Goal: Complete application form

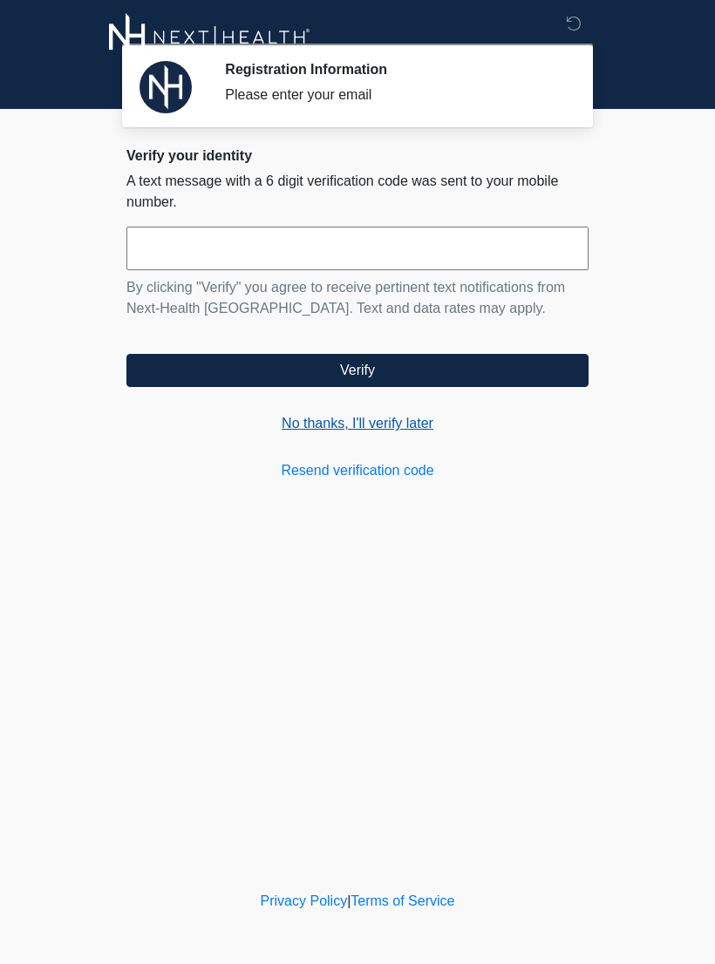
click at [437, 426] on link "No thanks, I'll verify later" at bounding box center [357, 423] width 462 height 21
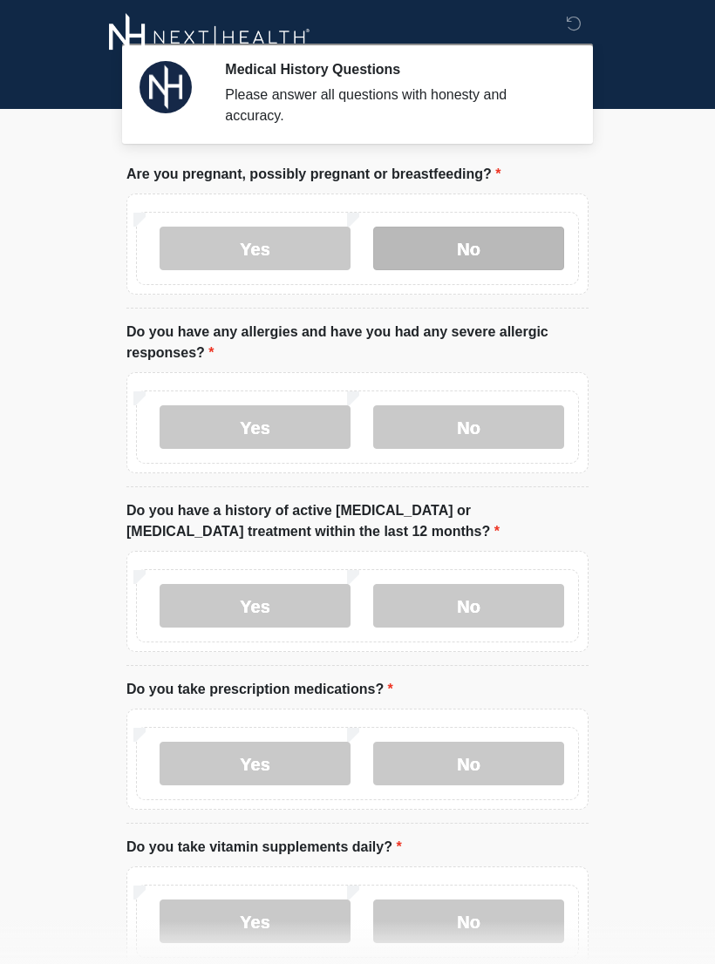
click at [517, 255] on label "No" at bounding box center [468, 249] width 191 height 44
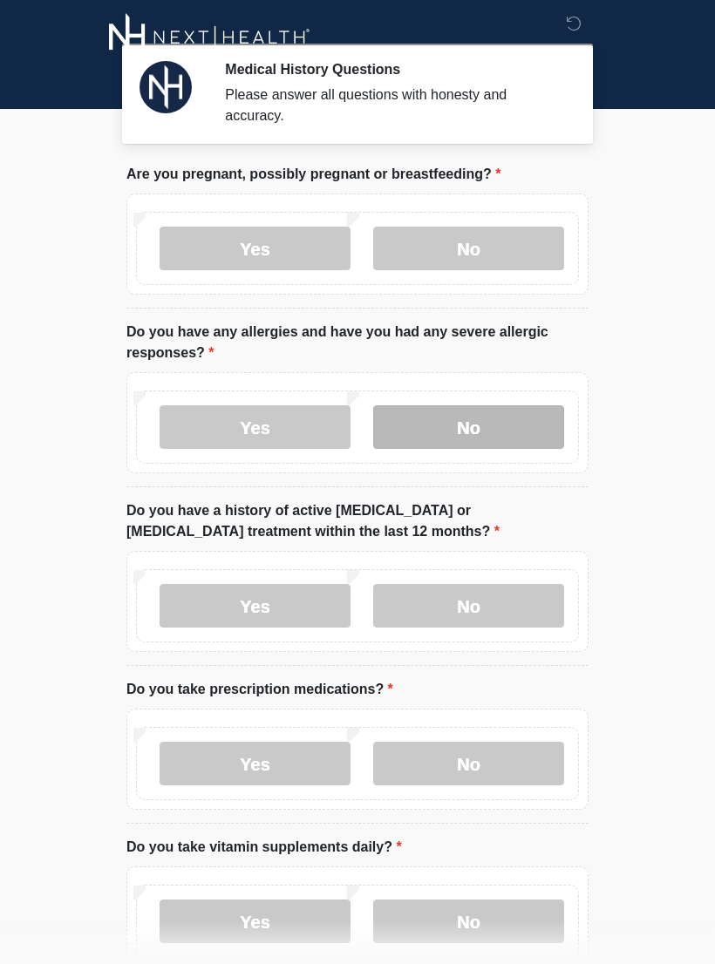
click at [528, 418] on label "No" at bounding box center [468, 427] width 191 height 44
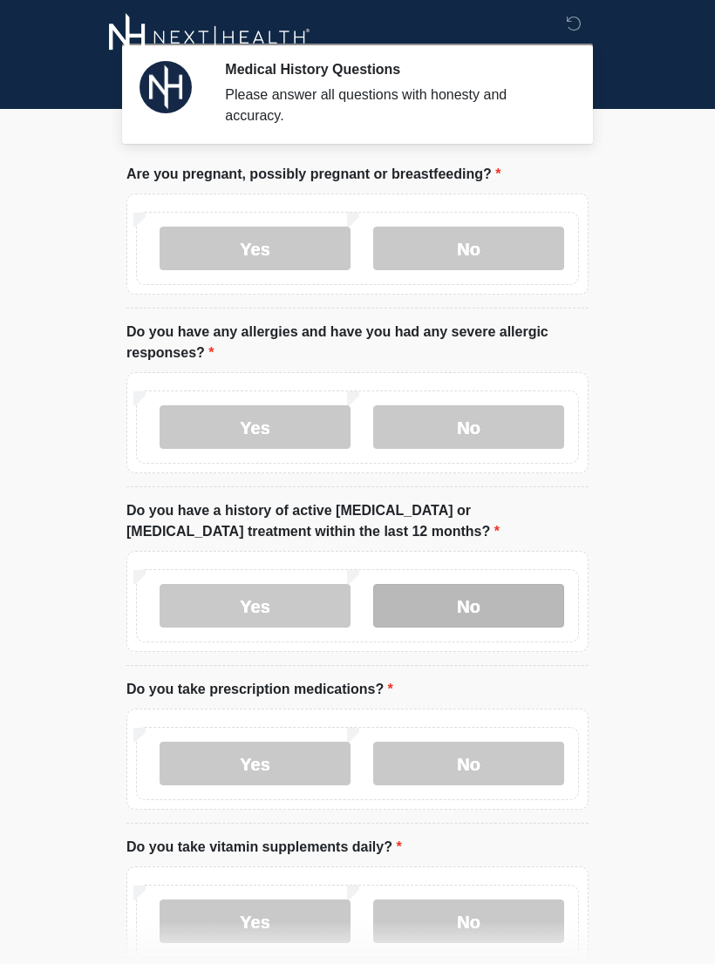
click at [515, 605] on label "No" at bounding box center [468, 606] width 191 height 44
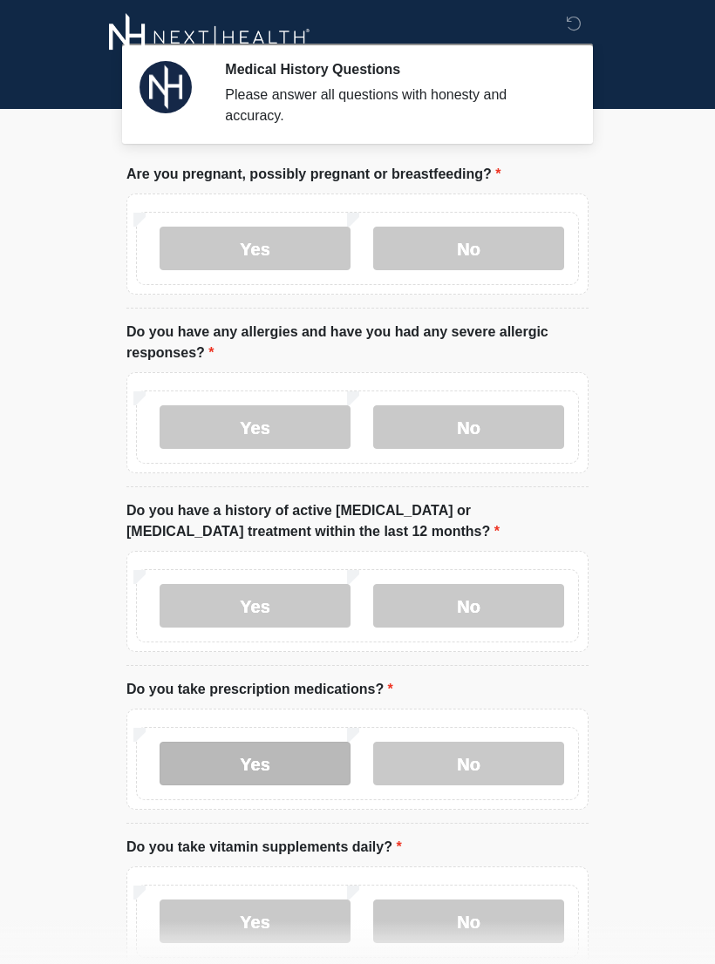
click at [301, 754] on label "Yes" at bounding box center [254, 764] width 191 height 44
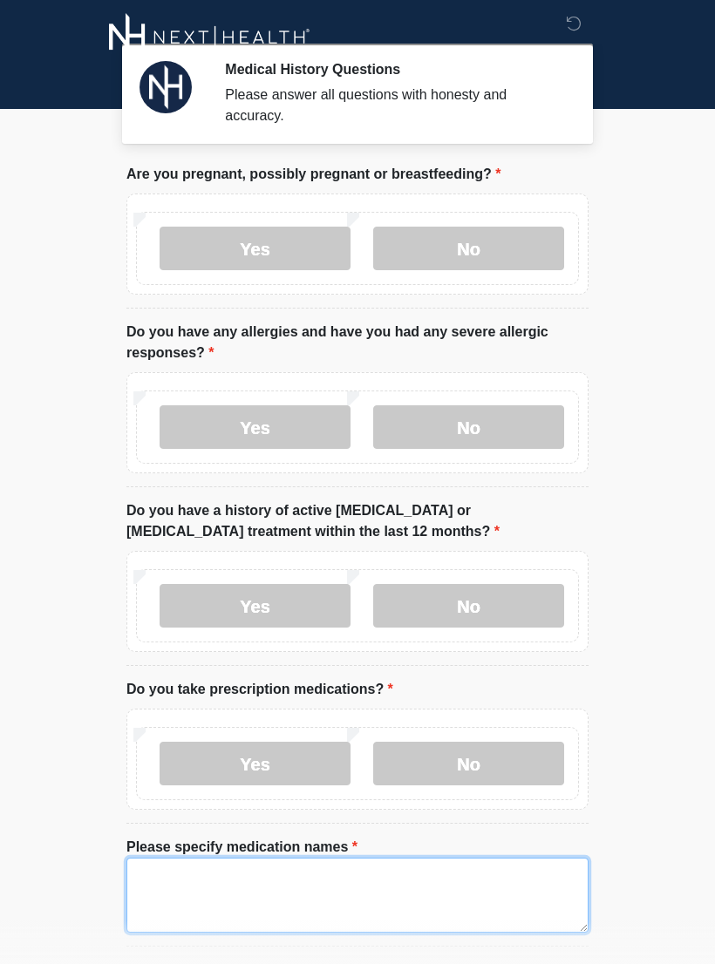
click at [173, 868] on textarea "Please specify medication names" at bounding box center [357, 895] width 462 height 75
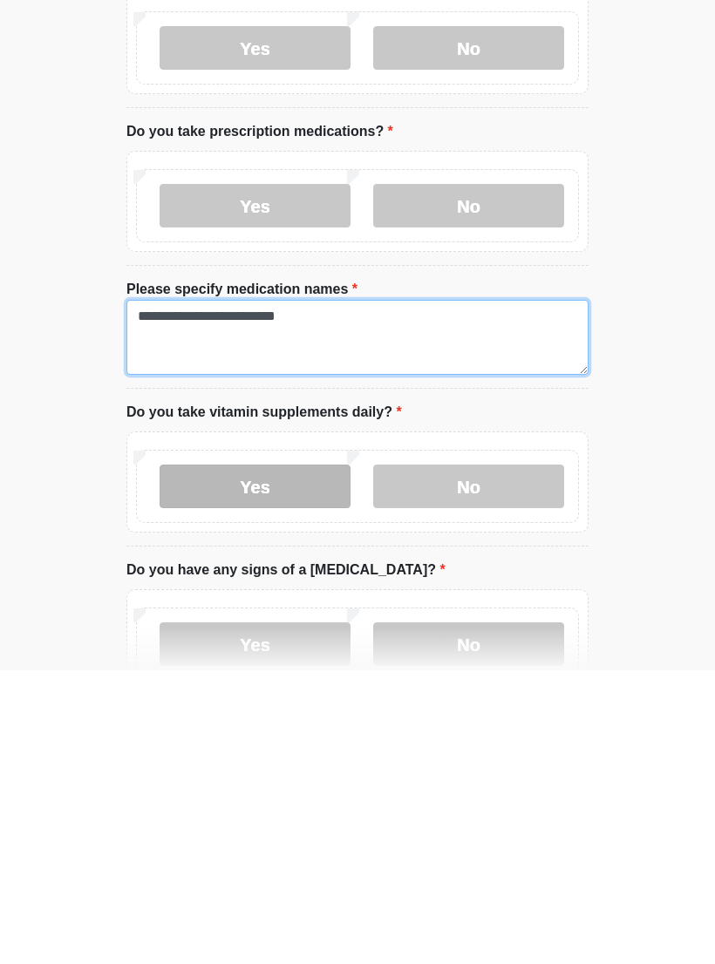
type textarea "**********"
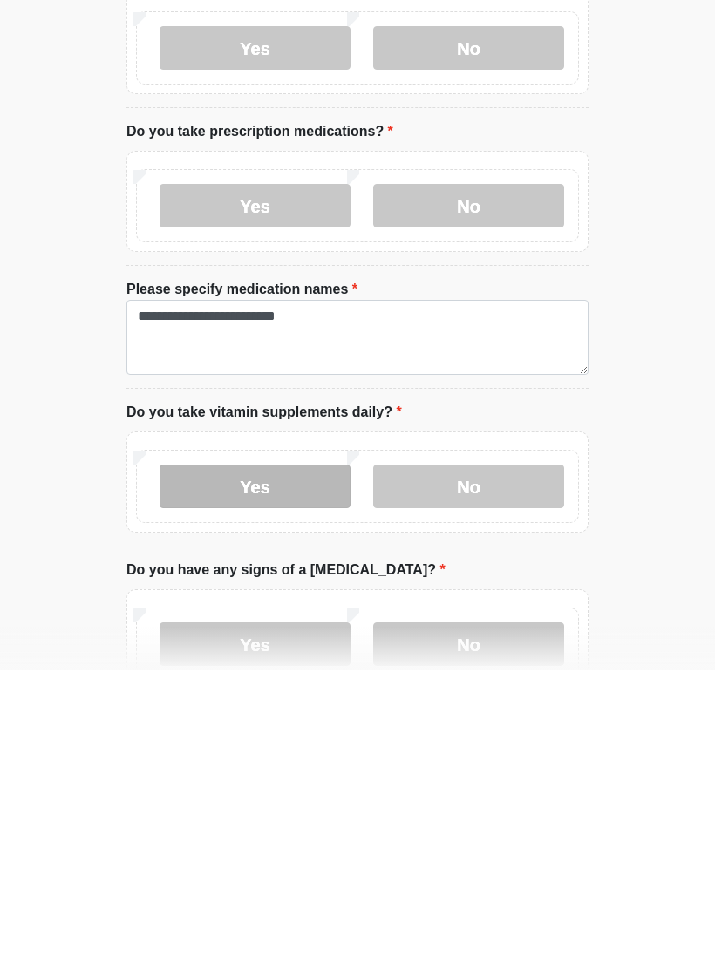
click at [270, 758] on label "Yes" at bounding box center [254, 780] width 191 height 44
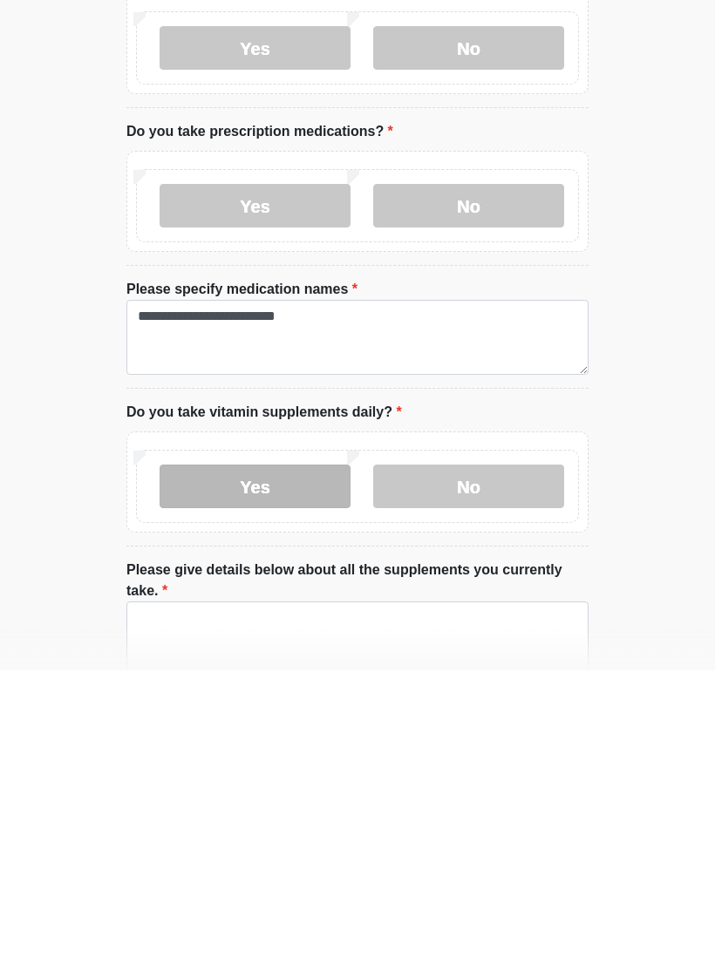
scroll to position [559, 0]
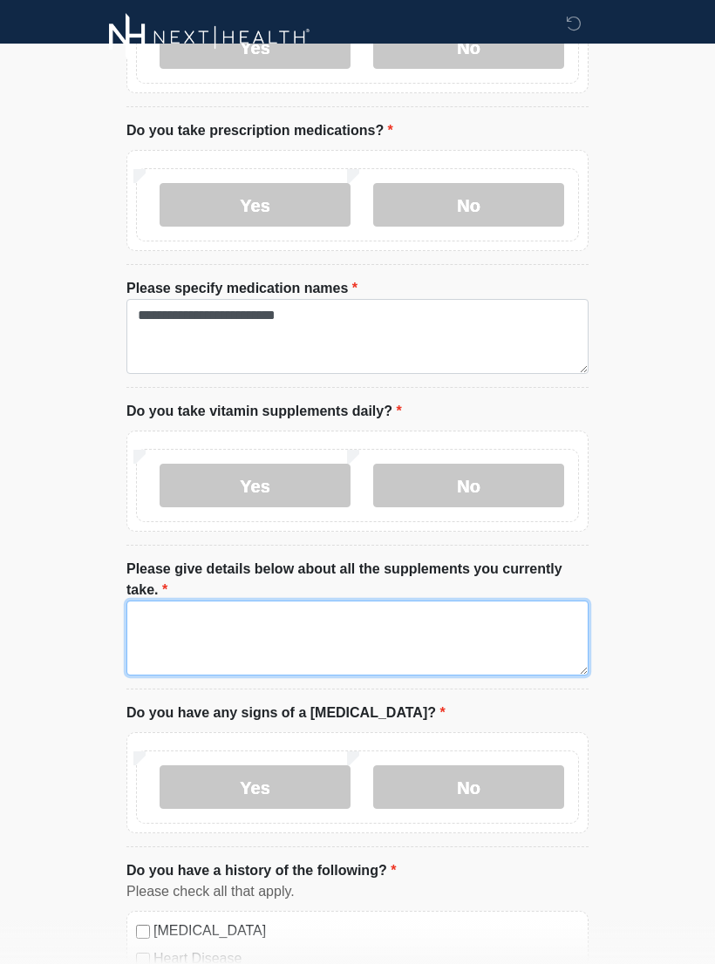
click at [147, 614] on textarea "Please give details below about all the supplements you currently take." at bounding box center [357, 637] width 462 height 75
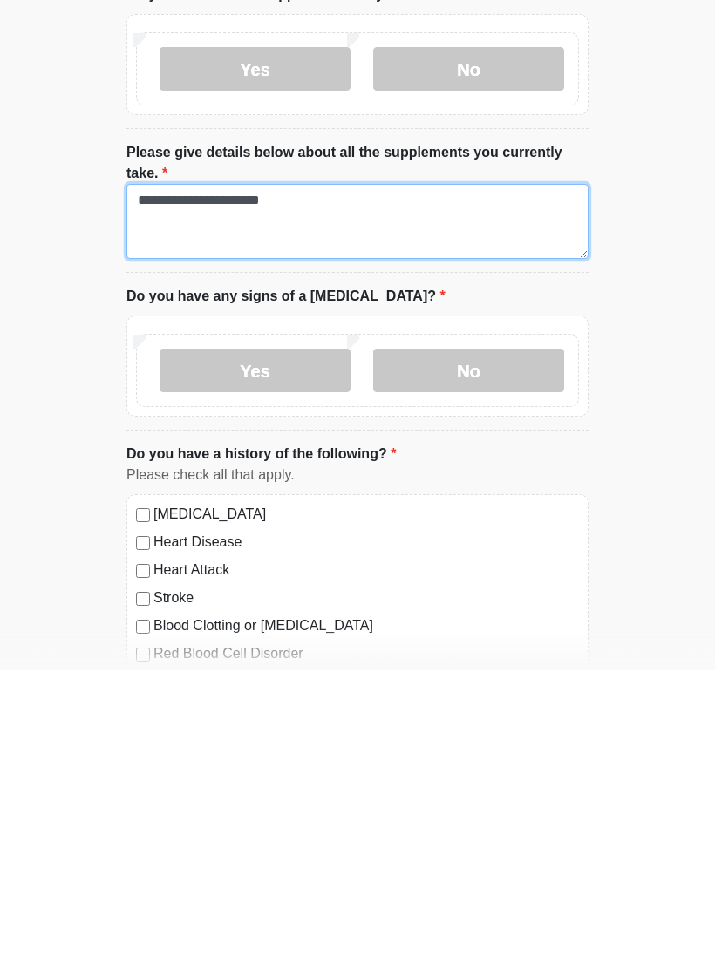
scroll to position [682, 0]
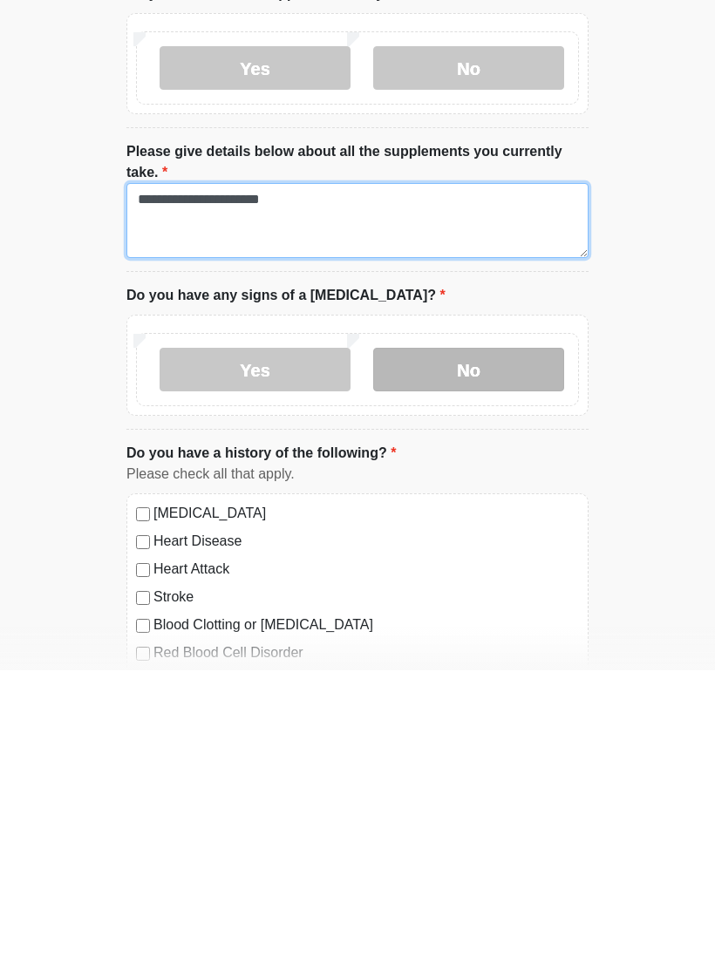
type textarea "**********"
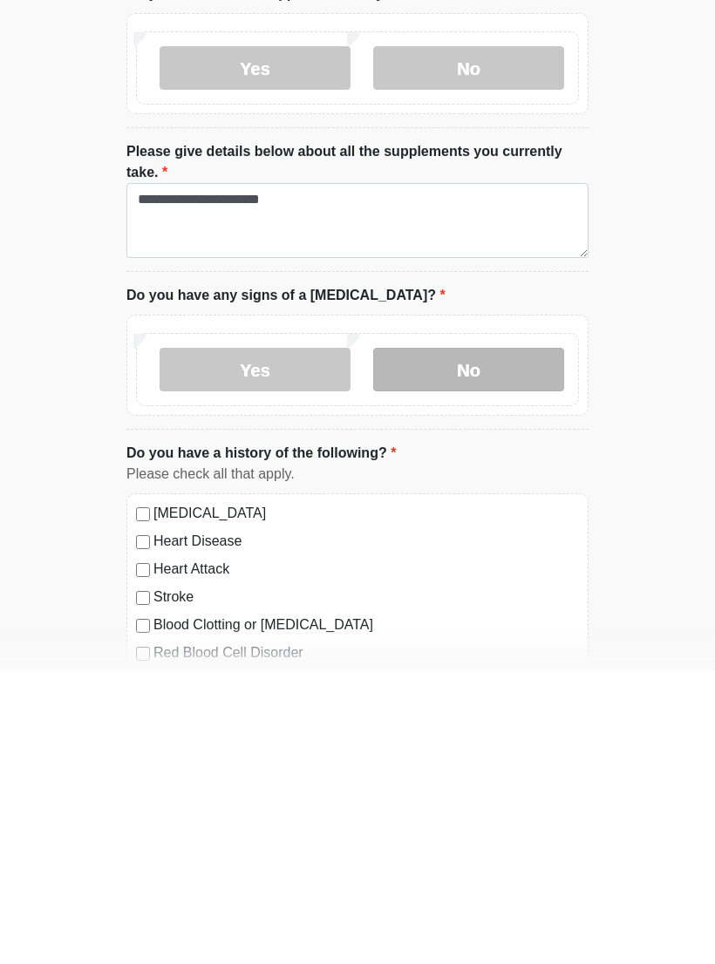
click at [481, 641] on label "No" at bounding box center [468, 663] width 191 height 44
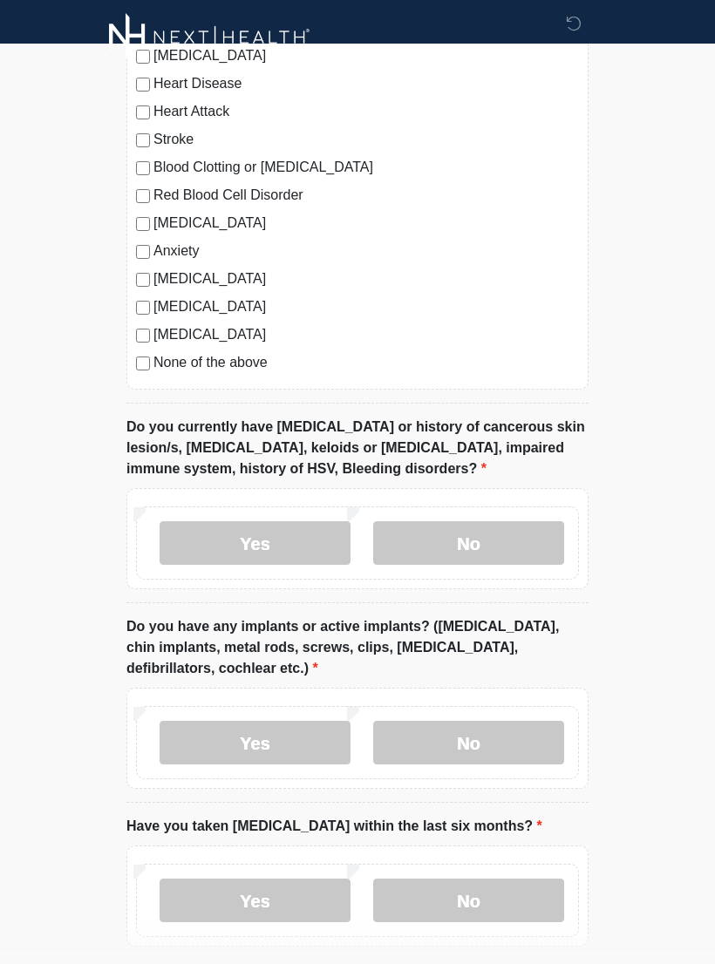
scroll to position [1436, 0]
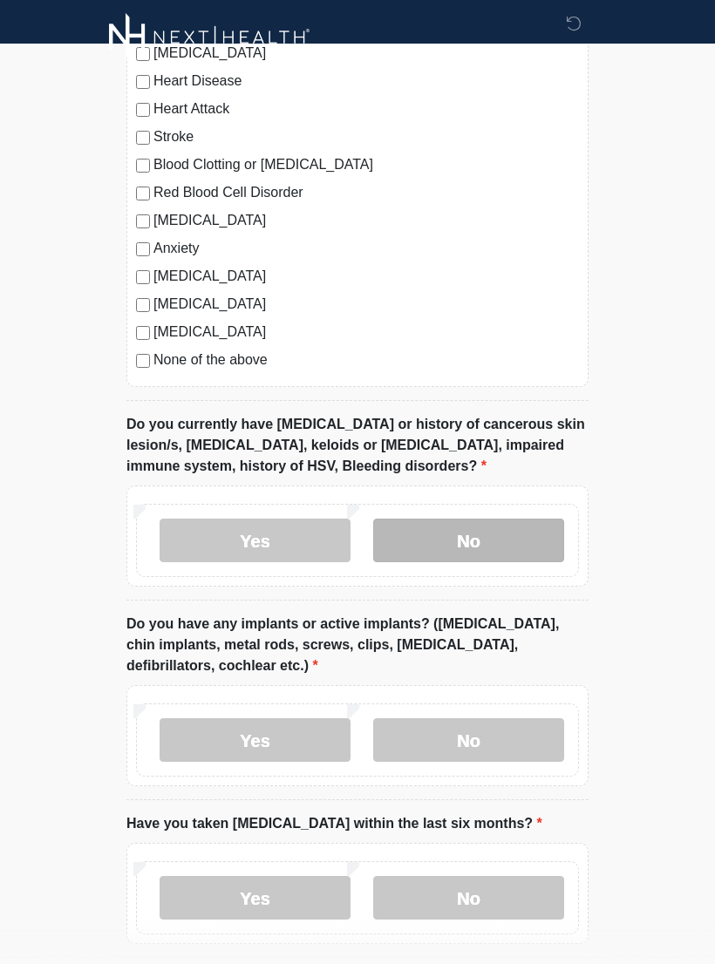
click at [498, 541] on label "No" at bounding box center [468, 541] width 191 height 44
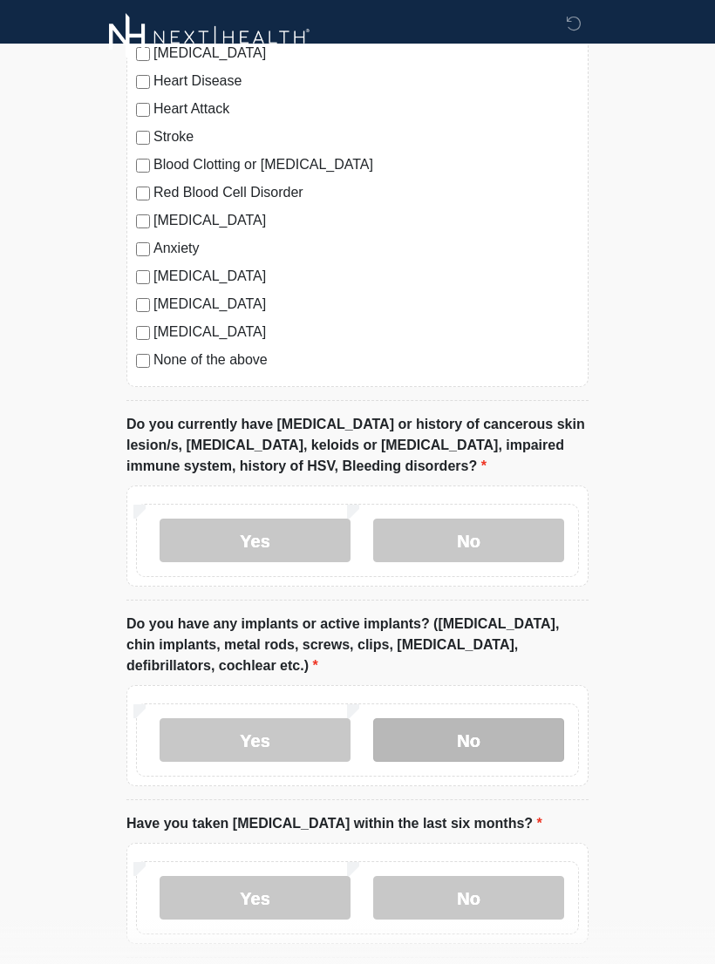
click at [501, 733] on label "No" at bounding box center [468, 740] width 191 height 44
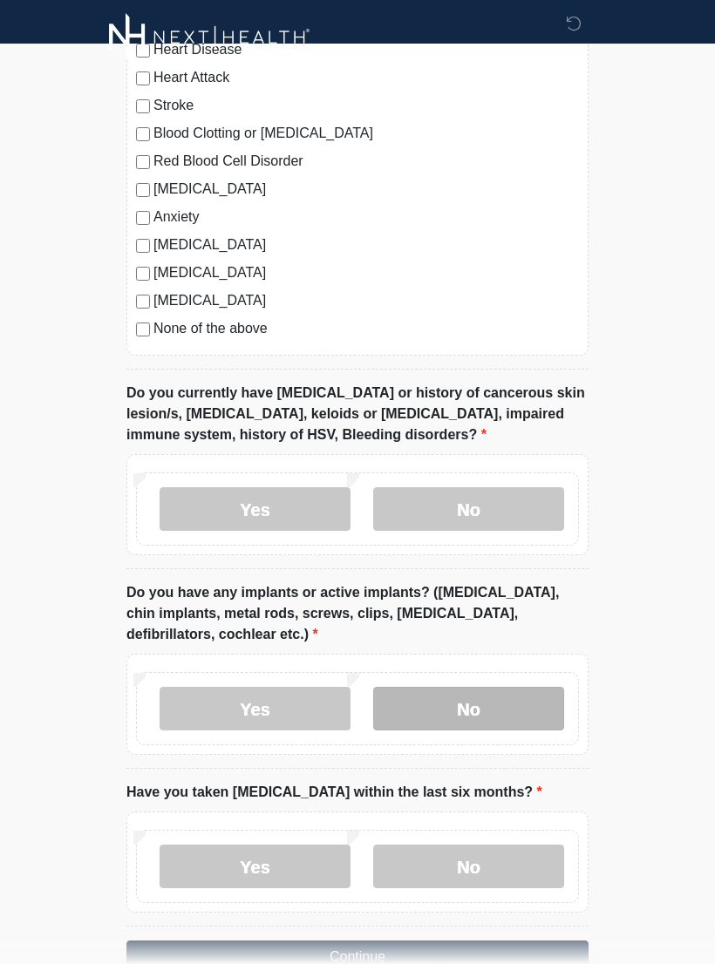
scroll to position [1539, 0]
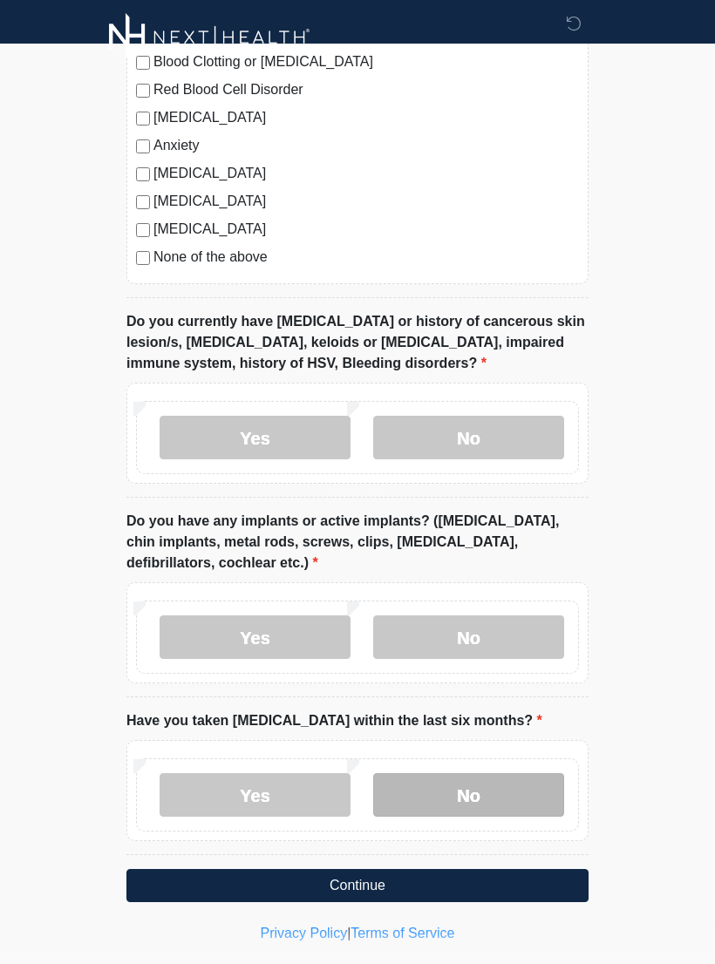
click at [505, 788] on label "No" at bounding box center [468, 795] width 191 height 44
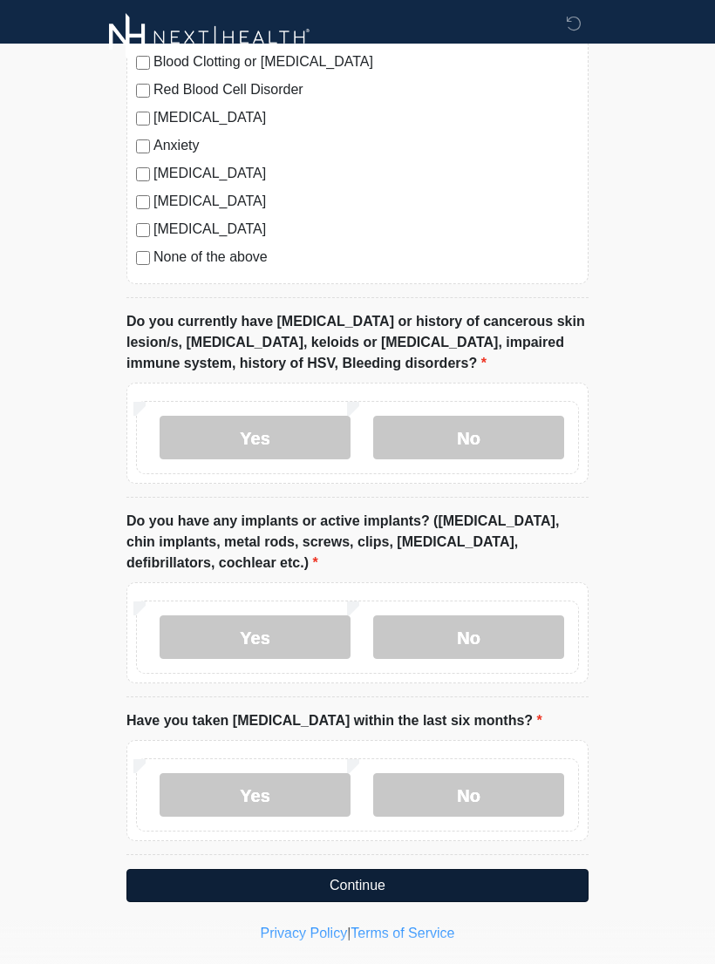
click at [461, 875] on button "Continue" at bounding box center [357, 885] width 462 height 33
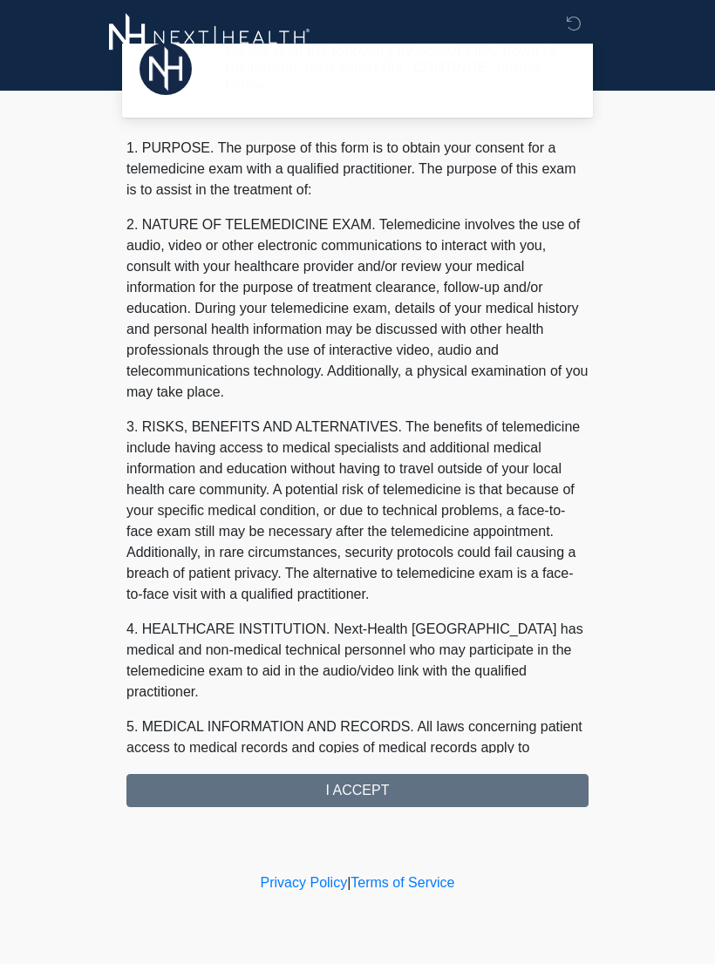
scroll to position [0, 0]
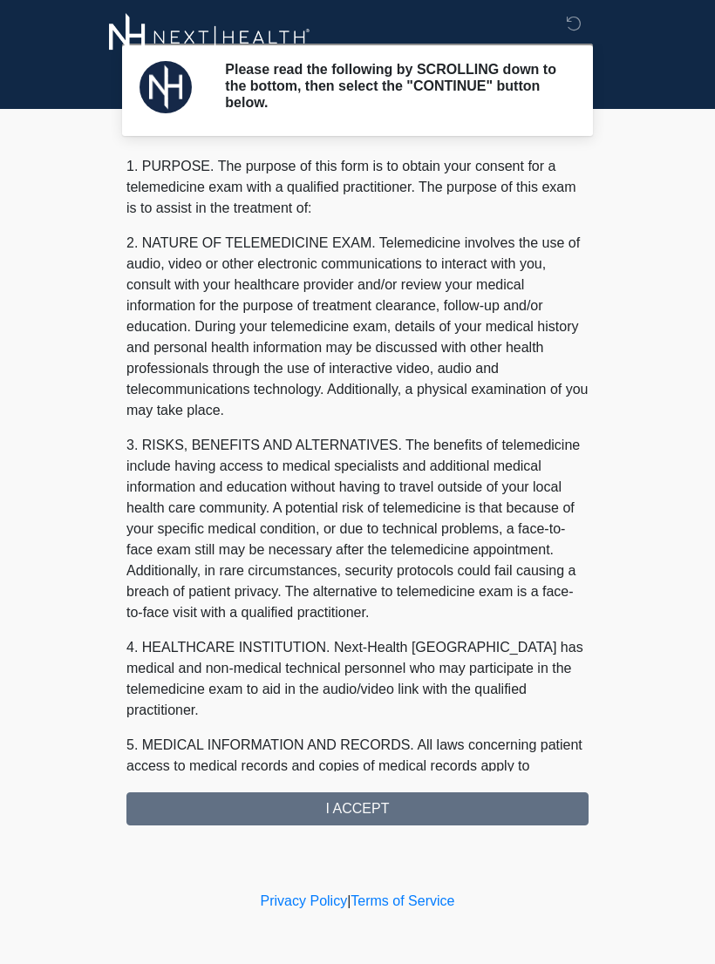
click at [390, 810] on div "1. PURPOSE. The purpose of this form is to obtain your consent for a telemedici…" at bounding box center [357, 490] width 462 height 669
click at [363, 808] on div "1. PURPOSE. The purpose of this form is to obtain your consent for a telemedici…" at bounding box center [357, 490] width 462 height 669
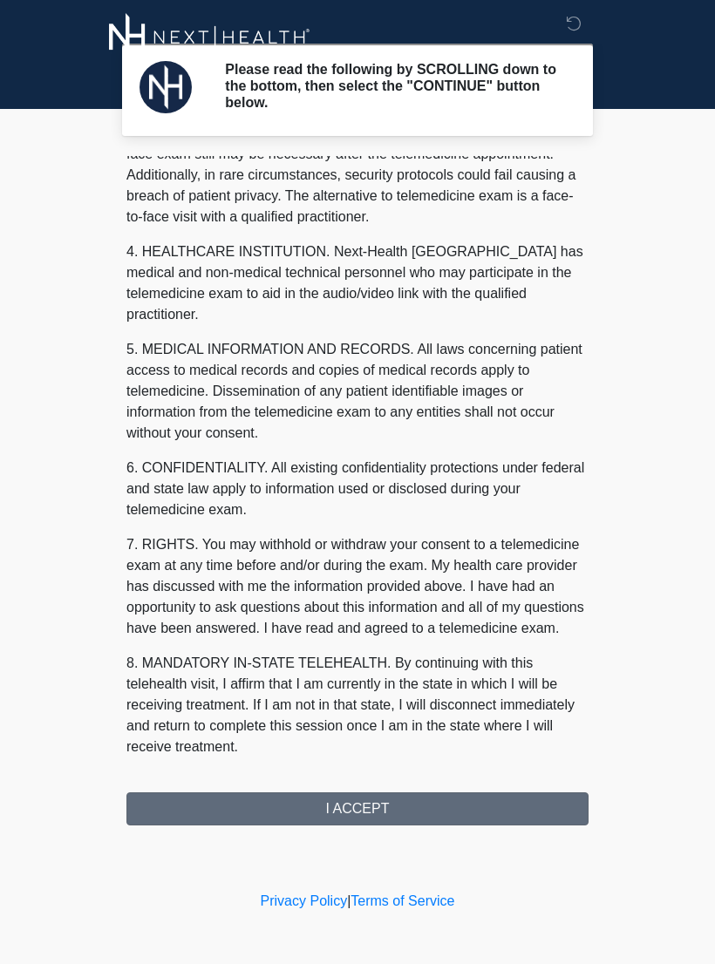
click at [363, 823] on button "I ACCEPT" at bounding box center [357, 808] width 462 height 33
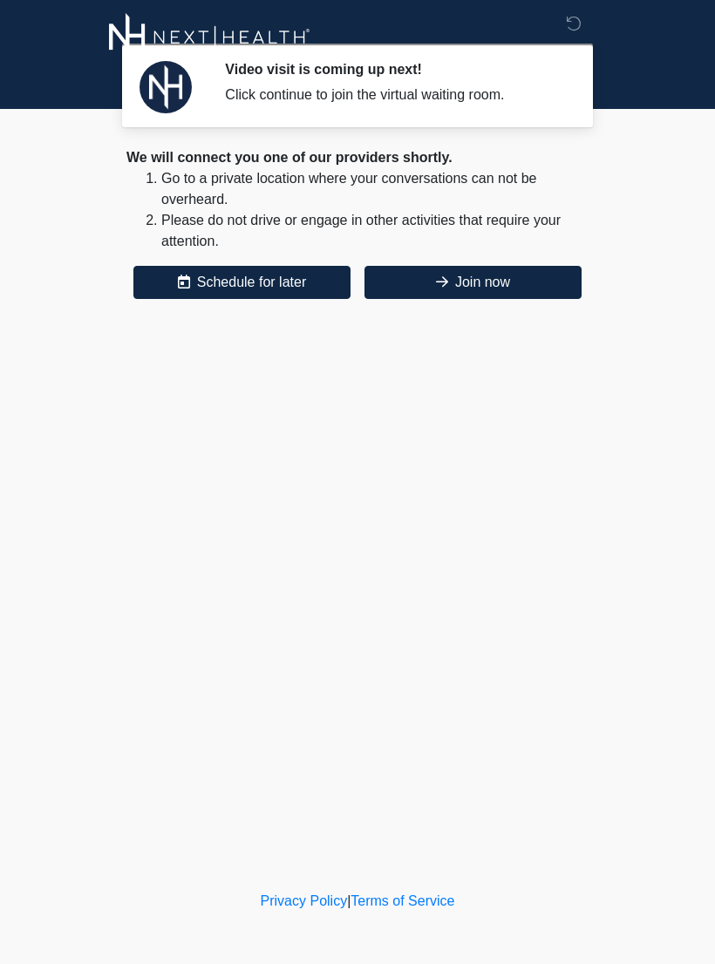
click at [521, 262] on div "We will connect you one of our providers shortly. Go to a private location wher…" at bounding box center [357, 223] width 462 height 152
click at [464, 292] on button "Join now" at bounding box center [472, 282] width 217 height 33
